Goal: Transaction & Acquisition: Purchase product/service

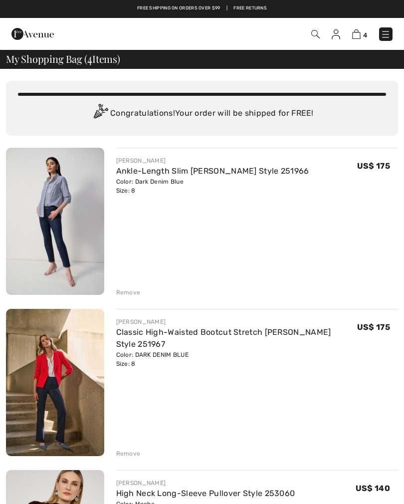
click at [130, 289] on div "Remove" at bounding box center [128, 292] width 24 height 9
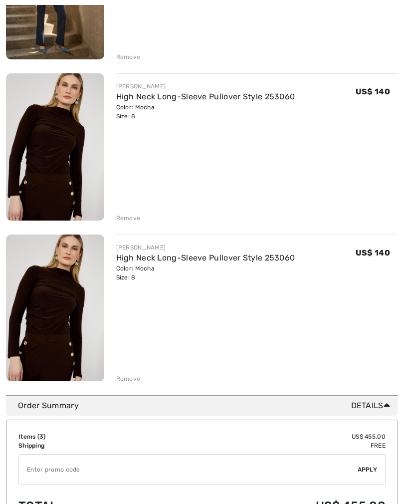
scroll to position [237, 0]
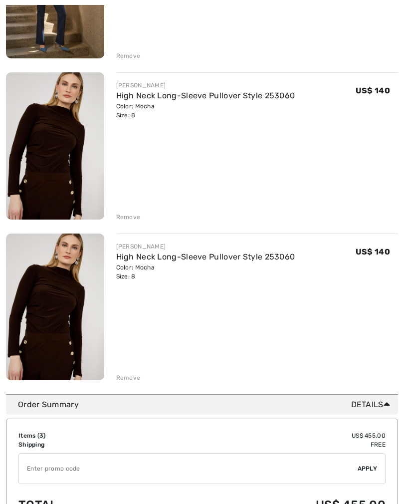
click at [136, 372] on div "Remove" at bounding box center [257, 377] width 283 height 11
click at [136, 379] on div "Remove" at bounding box center [128, 377] width 24 height 9
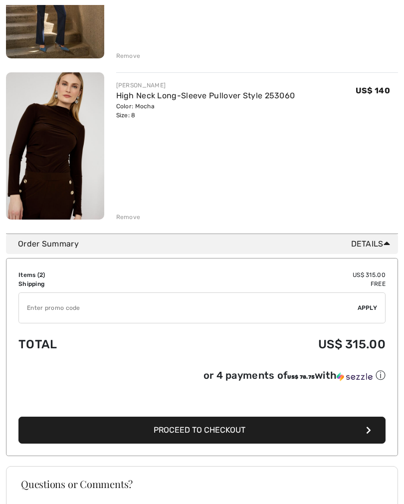
click at [284, 431] on button "Proceed to Checkout" at bounding box center [202, 430] width 368 height 27
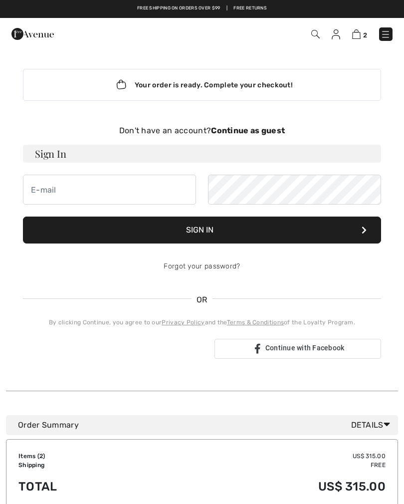
click at [273, 130] on strong "Continue as guest" at bounding box center [248, 130] width 74 height 9
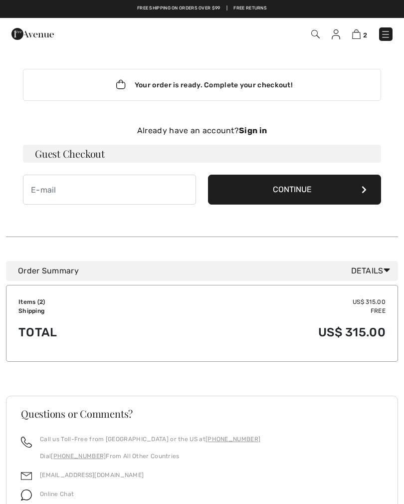
click at [330, 190] on button "Continue" at bounding box center [294, 190] width 173 height 30
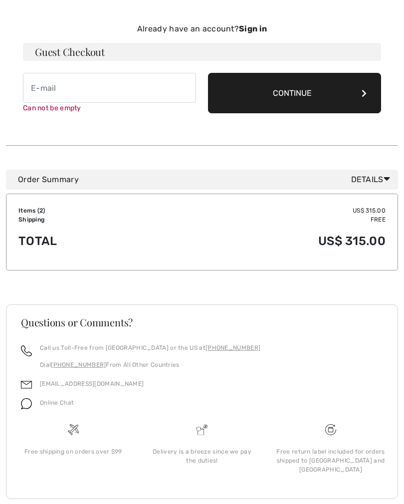
scroll to position [103, 0]
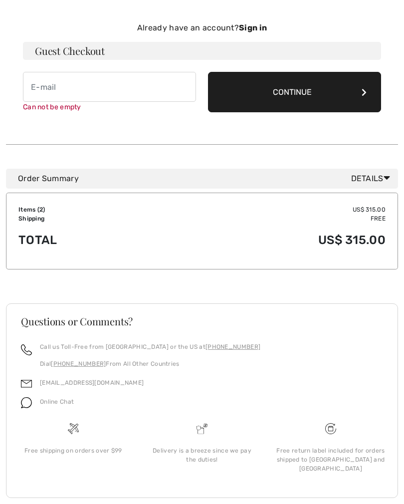
click at [313, 92] on button "Continue" at bounding box center [294, 92] width 173 height 40
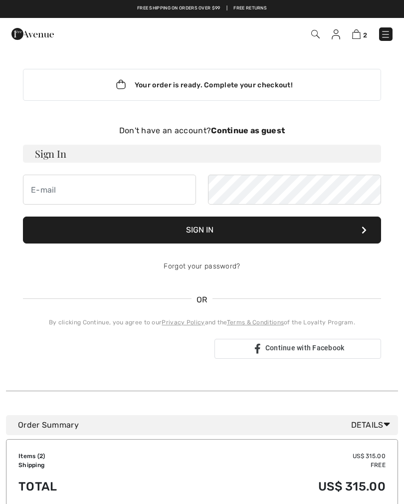
click at [273, 131] on strong "Continue as guest" at bounding box center [248, 130] width 74 height 9
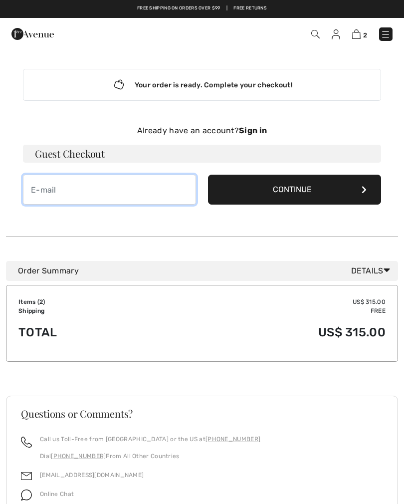
click at [41, 195] on input "email" at bounding box center [109, 190] width 173 height 30
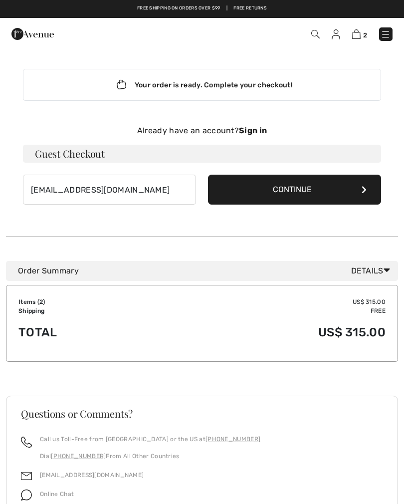
click at [317, 189] on button "Continue" at bounding box center [294, 190] width 173 height 30
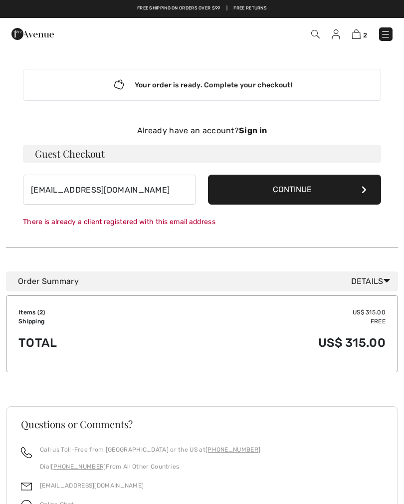
click at [327, 197] on button "Continue" at bounding box center [294, 190] width 173 height 30
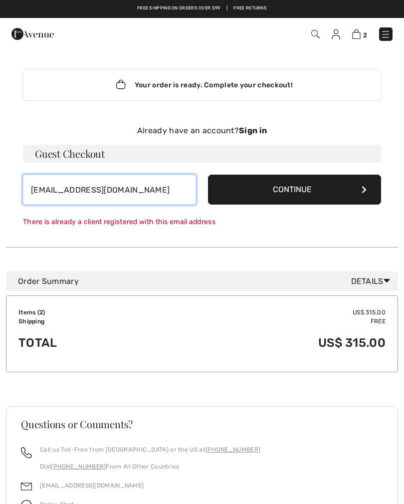
click at [140, 188] on input "snowleopard2013@aol.com" at bounding box center [109, 190] width 173 height 30
type input "sn"
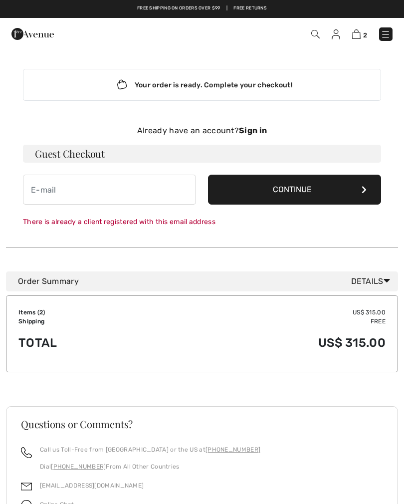
click at [317, 194] on button "Continue" at bounding box center [294, 190] width 173 height 30
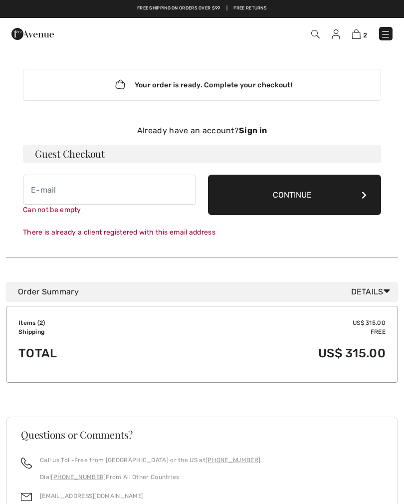
click at [370, 197] on button "Continue" at bounding box center [294, 195] width 173 height 40
